Goal: Transaction & Acquisition: Purchase product/service

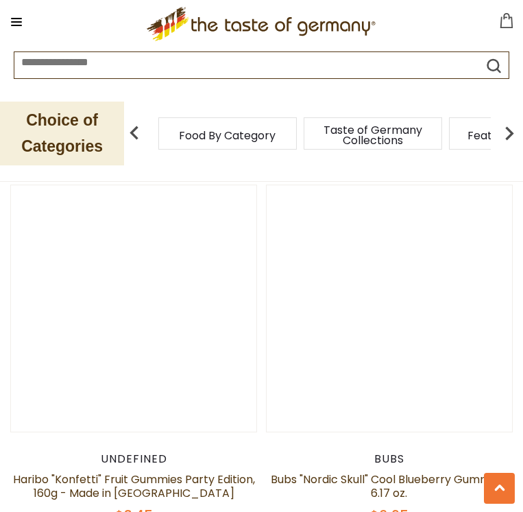
scroll to position [4741, 0]
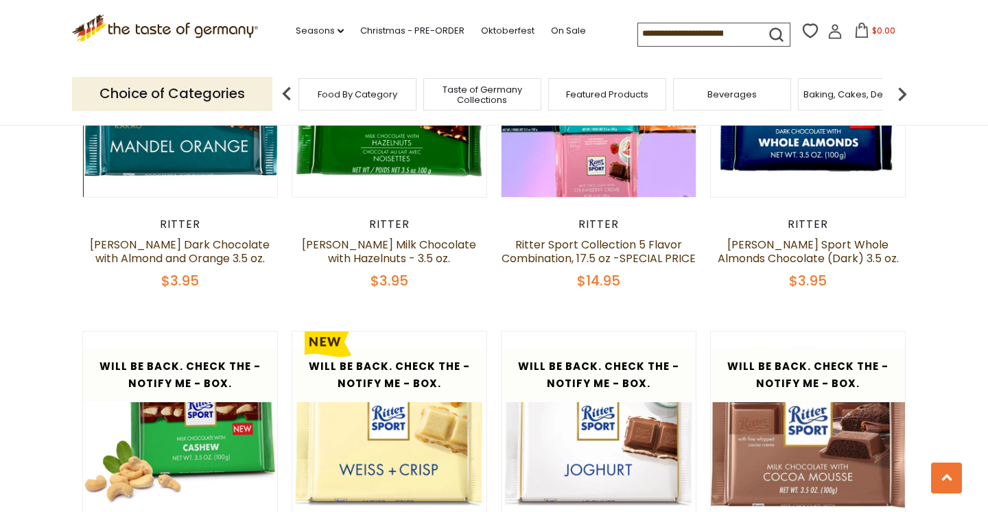
scroll to position [2971, 0]
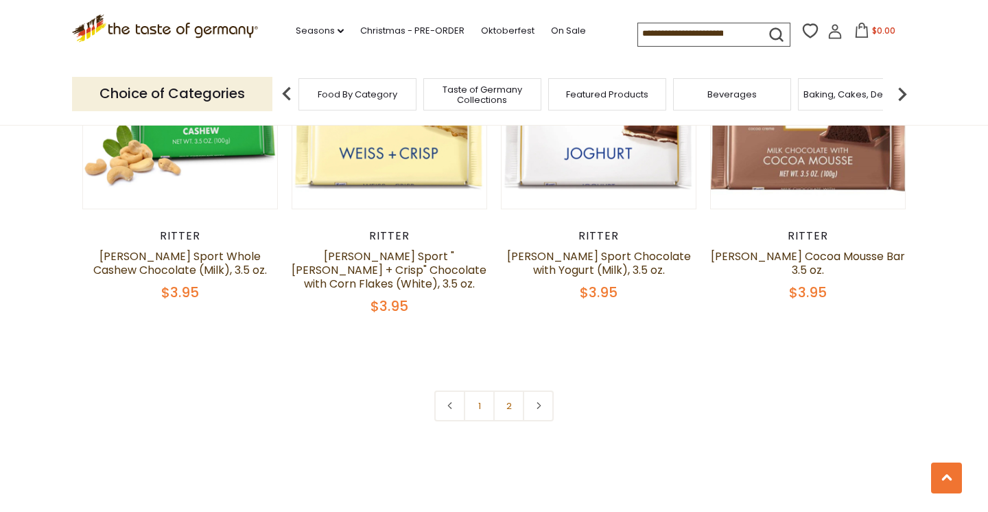
click at [516, 390] on link "2" at bounding box center [508, 405] width 31 height 31
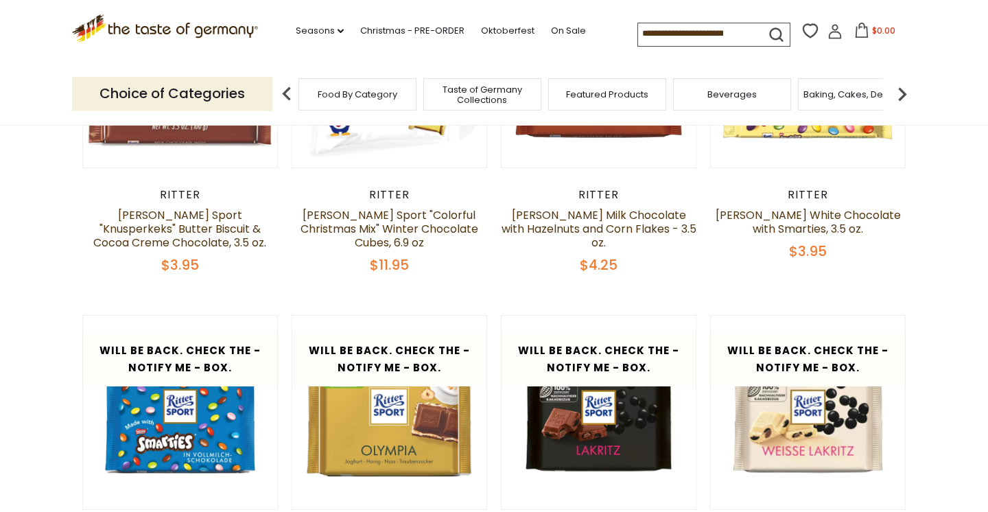
scroll to position [488, 0]
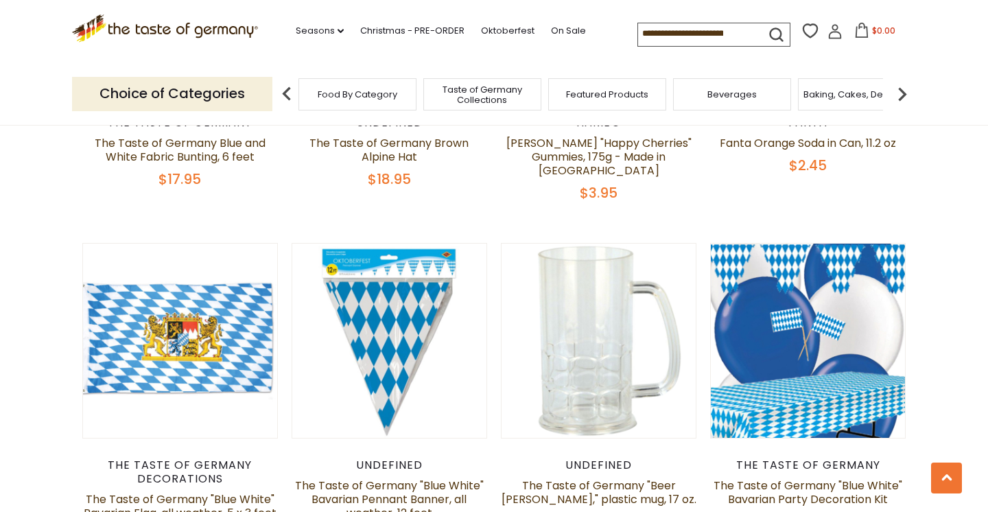
scroll to position [2001, 0]
